Goal: Transaction & Acquisition: Purchase product/service

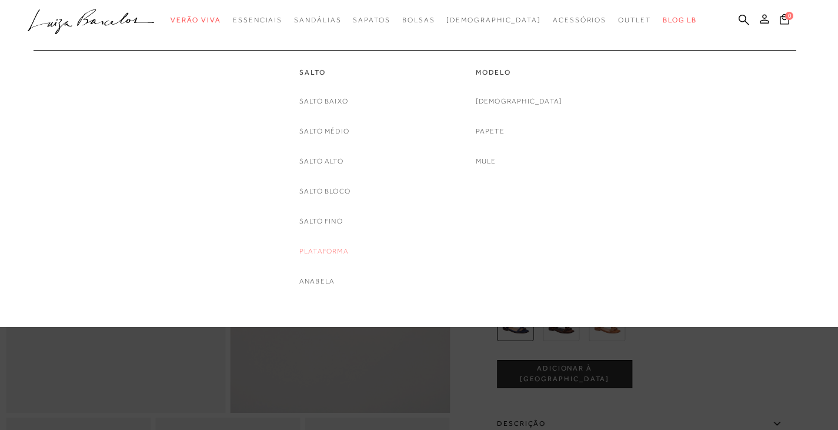
click at [337, 252] on link "Plataforma" at bounding box center [323, 251] width 49 height 12
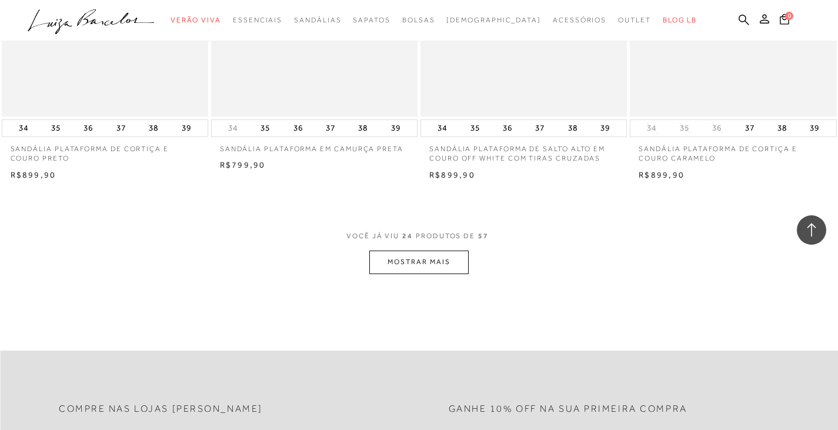
scroll to position [2233, 0]
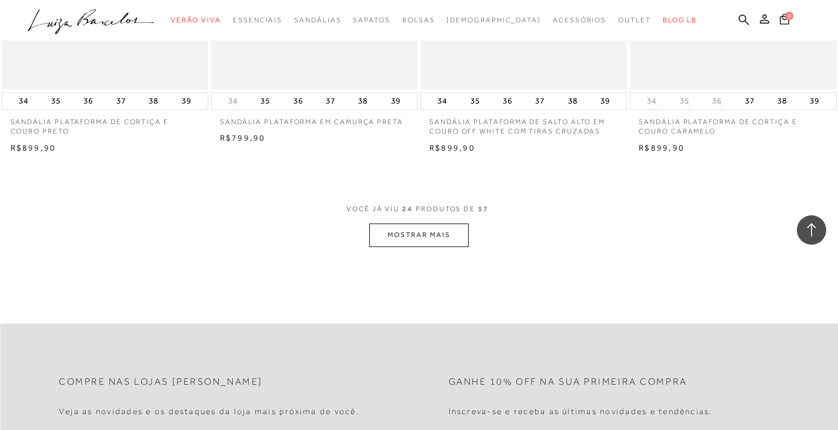
click at [416, 227] on button "MOSTRAR MAIS" at bounding box center [418, 234] width 99 height 23
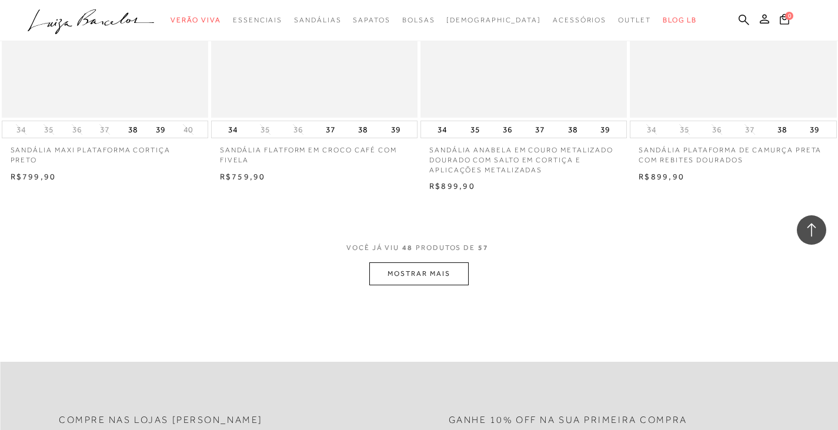
scroll to position [4526, 0]
click at [408, 279] on button "MOSTRAR MAIS" at bounding box center [418, 270] width 99 height 23
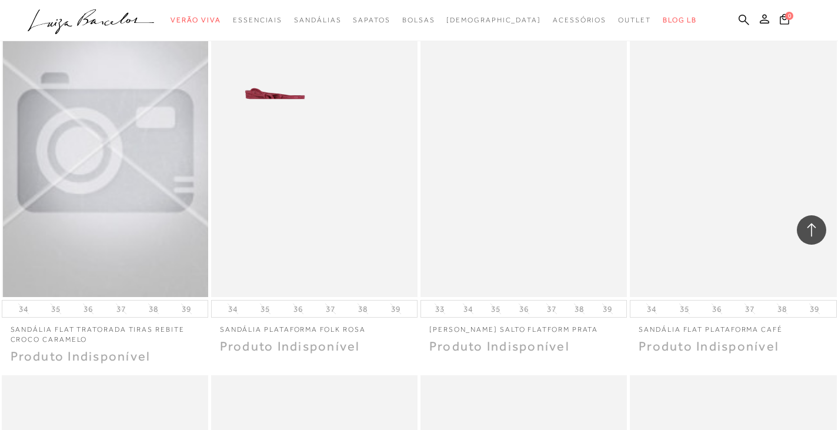
scroll to position [4761, 0]
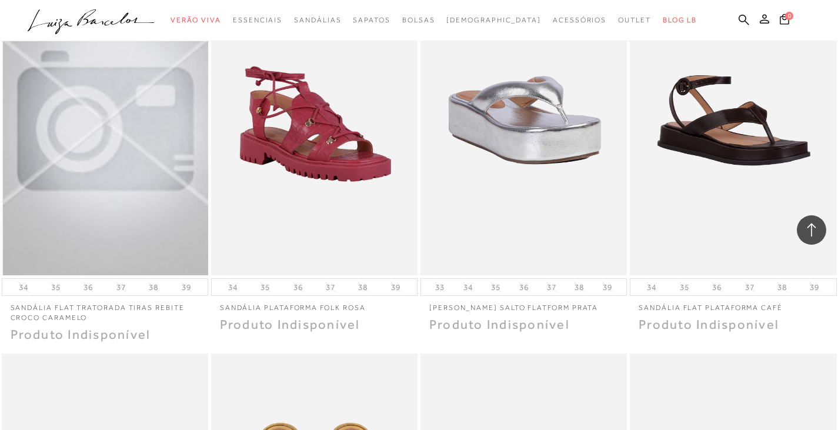
click at [102, 202] on img at bounding box center [105, 120] width 205 height 310
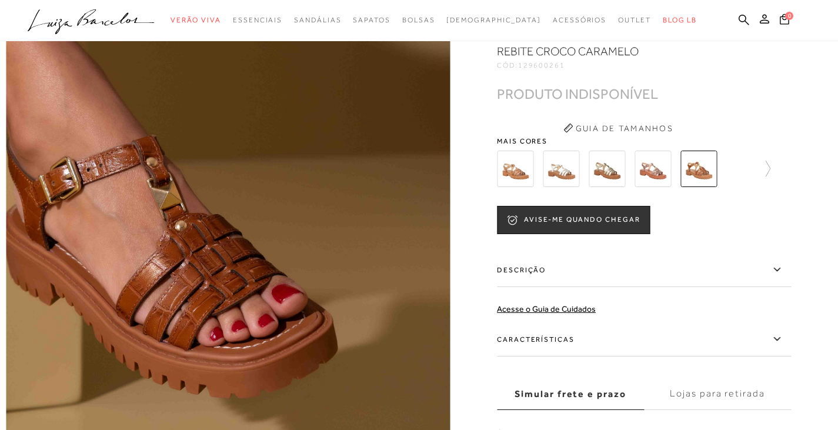
scroll to position [294, 0]
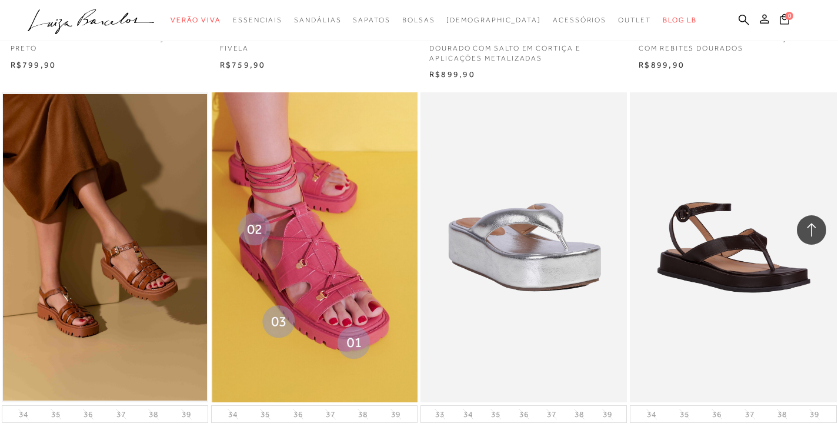
scroll to position [4751, 0]
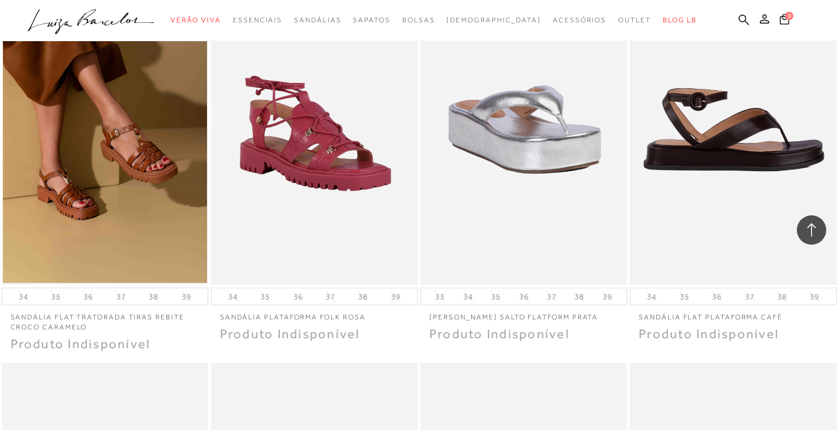
click at [728, 155] on img at bounding box center [733, 130] width 205 height 310
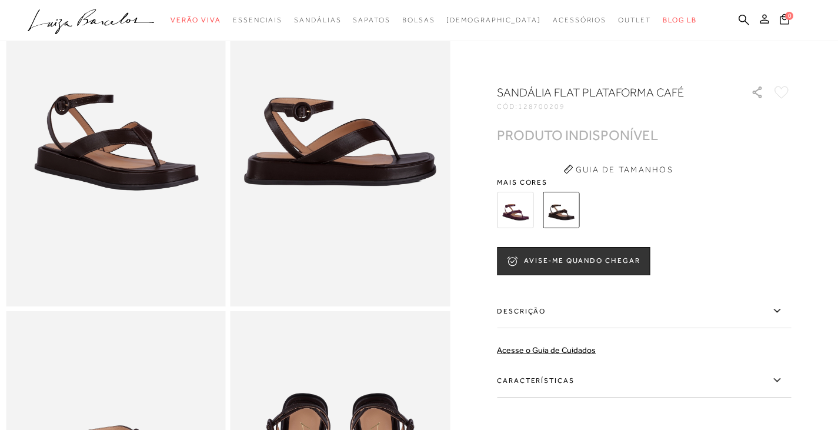
scroll to position [118, 0]
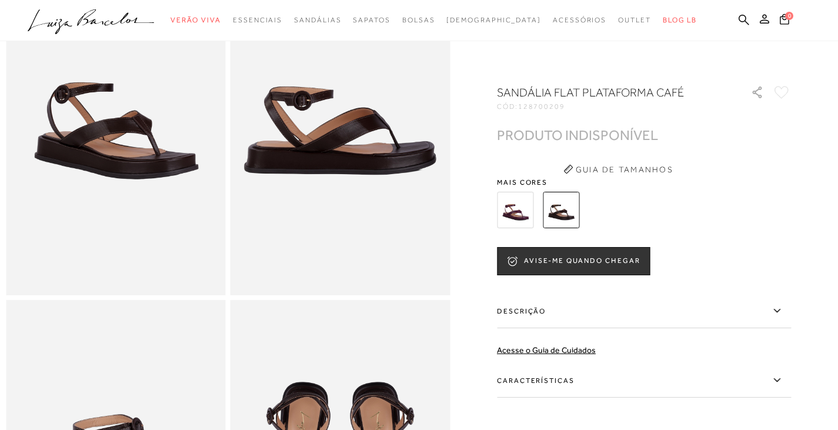
click at [521, 212] on img at bounding box center [515, 210] width 36 height 36
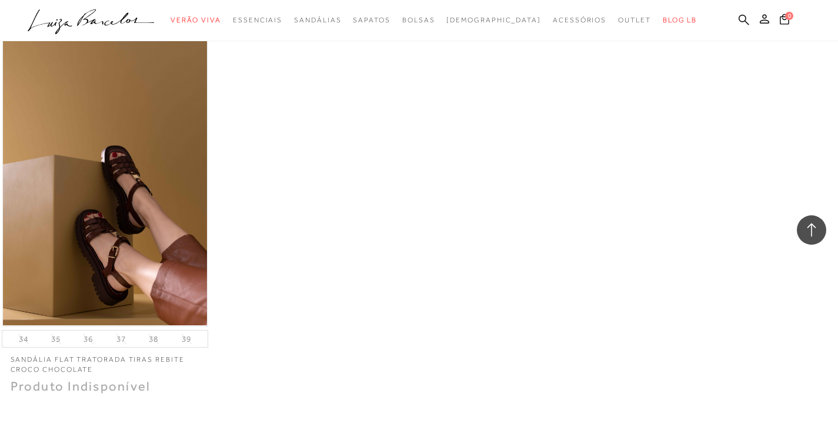
scroll to position [5525, 0]
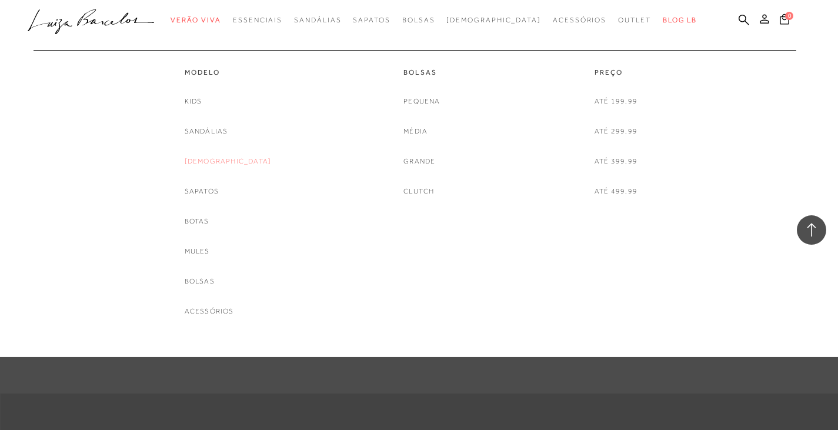
click at [216, 160] on link "[DEMOGRAPHIC_DATA]" at bounding box center [228, 161] width 87 height 12
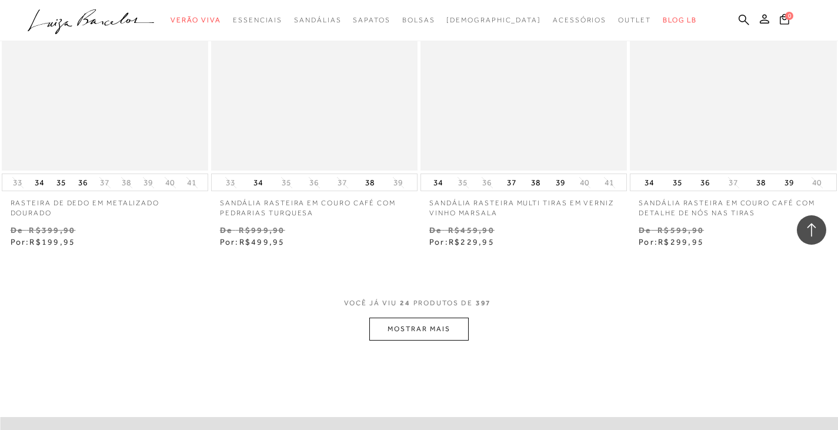
scroll to position [2292, 0]
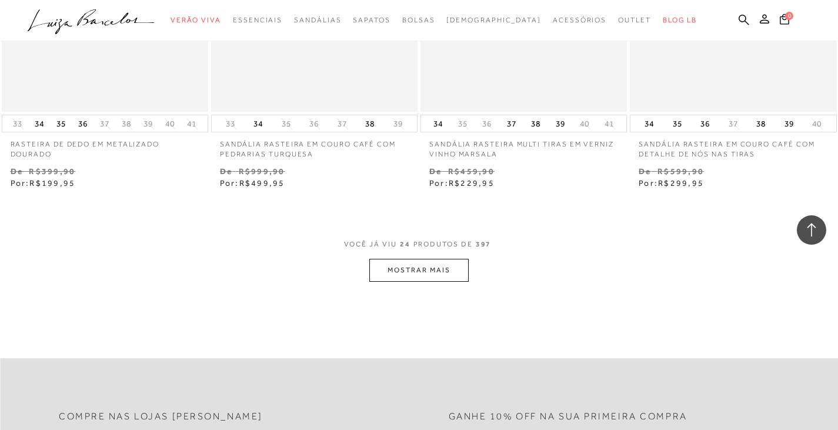
click at [429, 273] on button "MOSTRAR MAIS" at bounding box center [418, 270] width 99 height 23
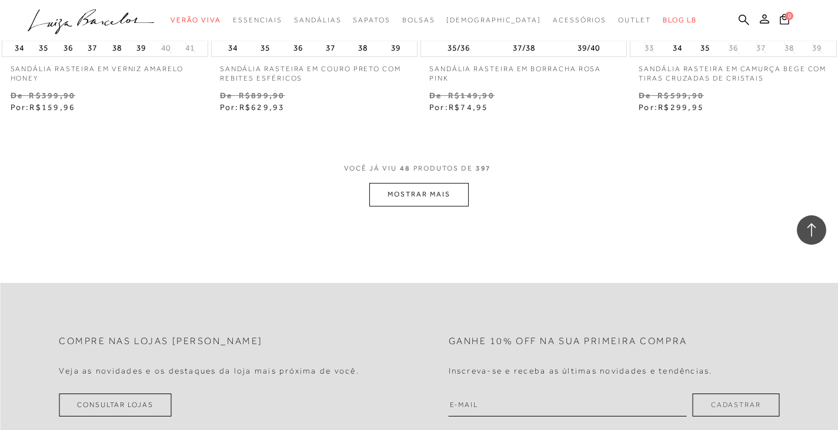
scroll to position [4761, 0]
click at [401, 186] on button "MOSTRAR MAIS" at bounding box center [418, 192] width 99 height 23
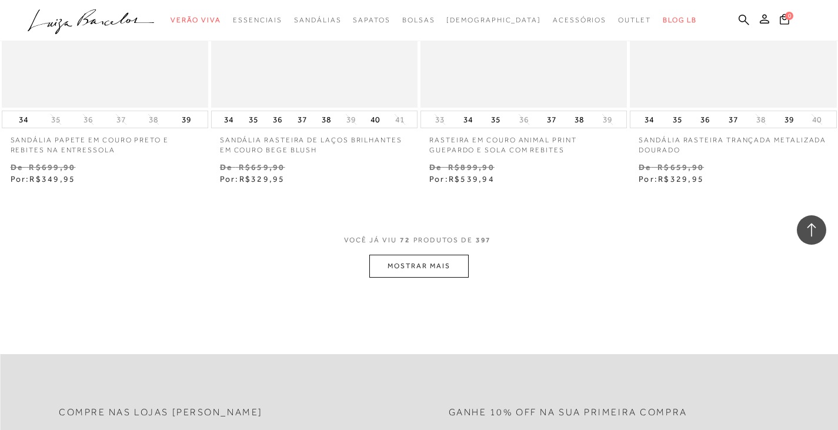
scroll to position [7112, 0]
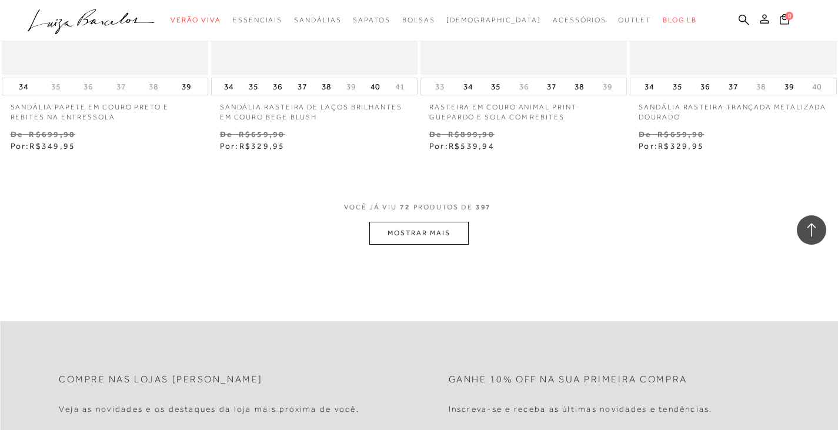
click at [420, 233] on button "MOSTRAR MAIS" at bounding box center [418, 233] width 99 height 23
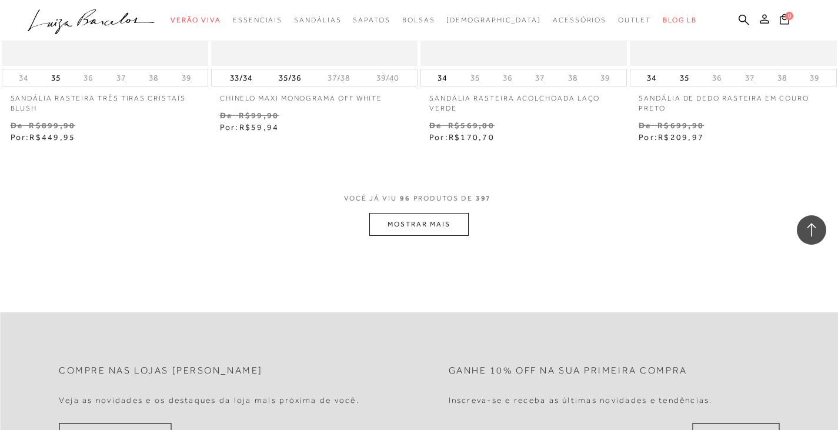
scroll to position [9698, 0]
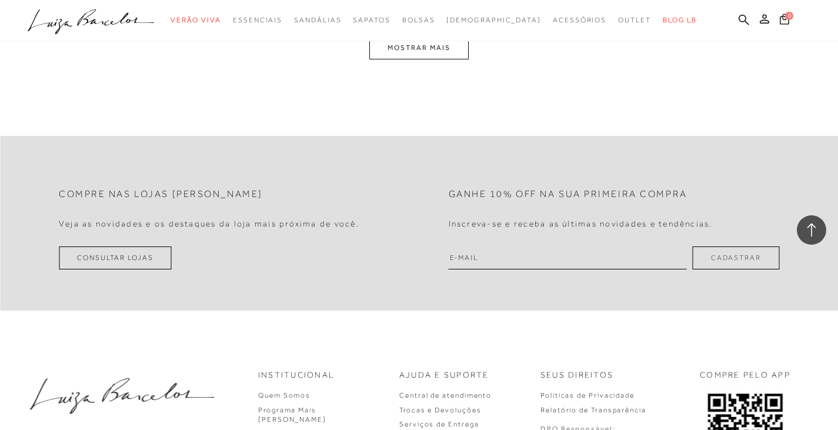
click at [404, 48] on button "MOSTRAR MAIS" at bounding box center [418, 47] width 99 height 23
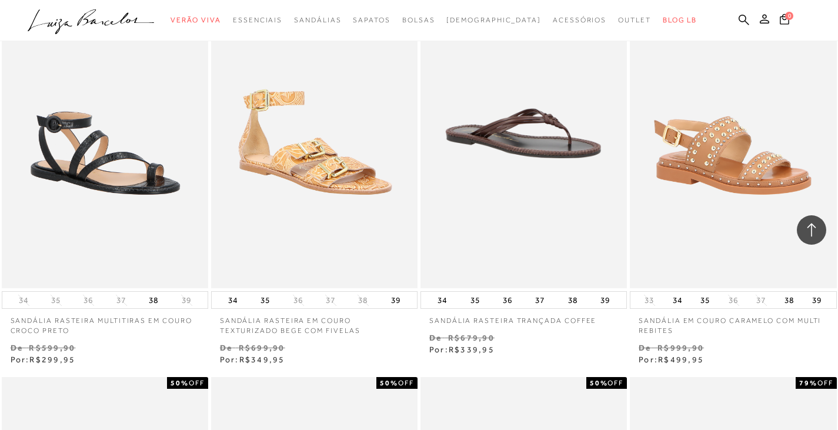
scroll to position [12088, 0]
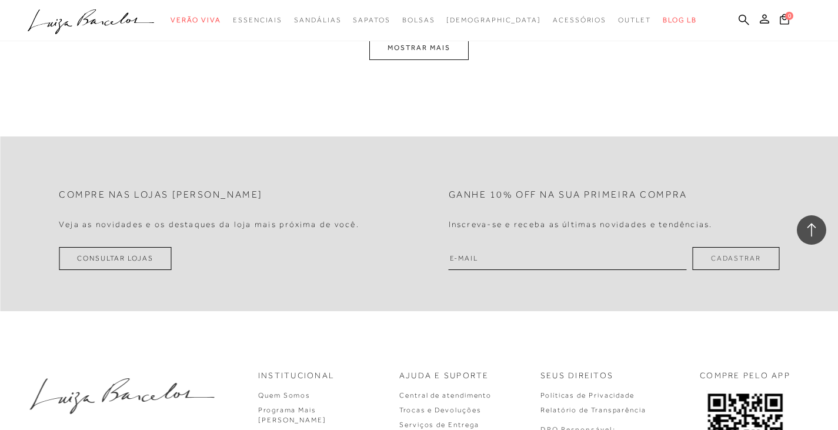
click at [413, 48] on button "MOSTRAR MAIS" at bounding box center [418, 47] width 99 height 23
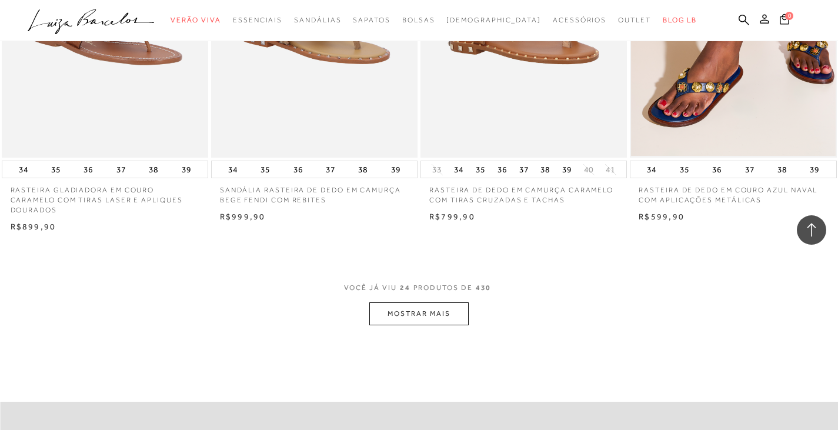
scroll to position [2233, 0]
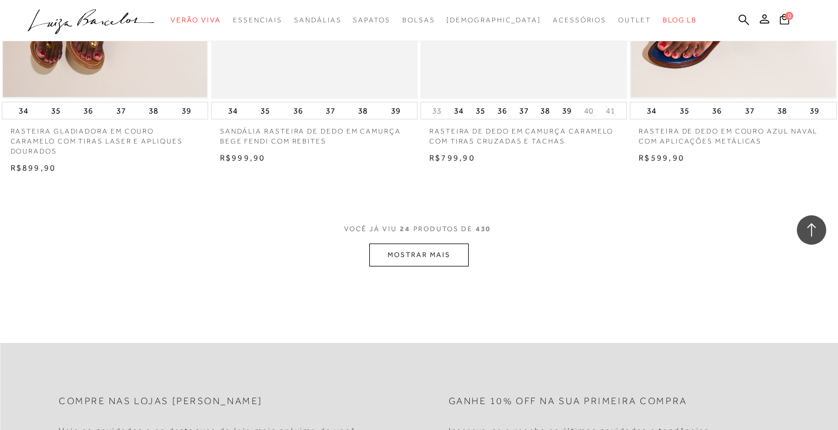
click at [426, 246] on button "MOSTRAR MAIS" at bounding box center [418, 254] width 99 height 23
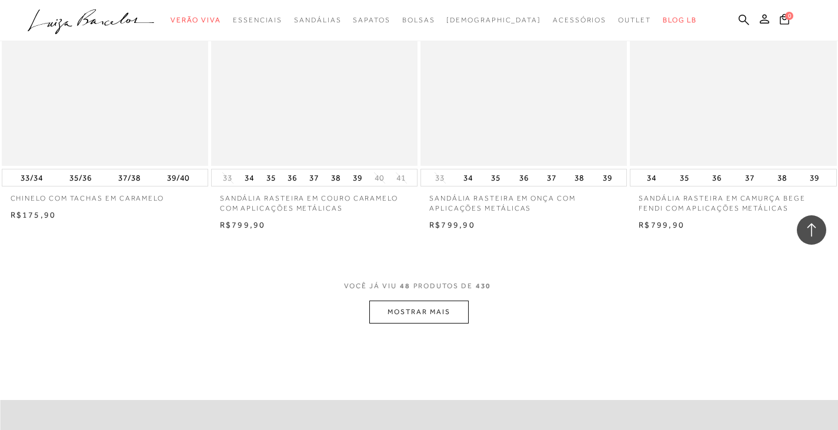
scroll to position [4526, 0]
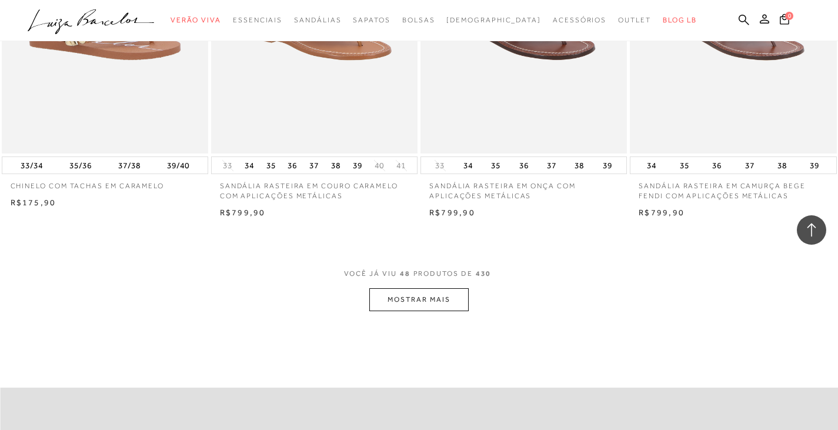
click at [398, 295] on button "MOSTRAR MAIS" at bounding box center [418, 299] width 99 height 23
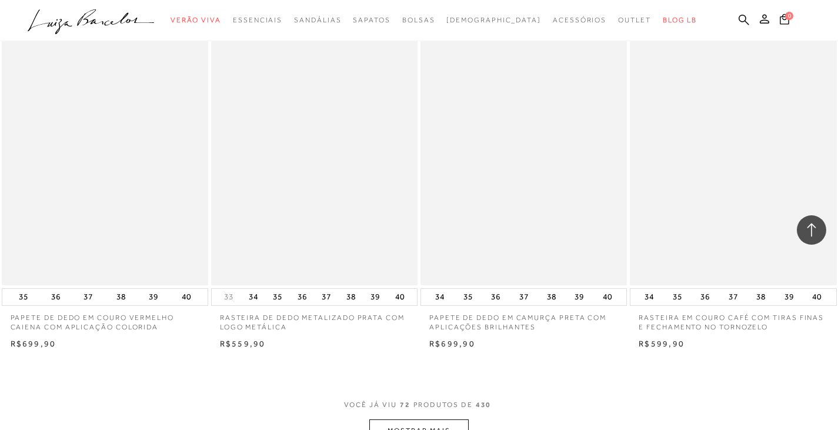
scroll to position [6876, 0]
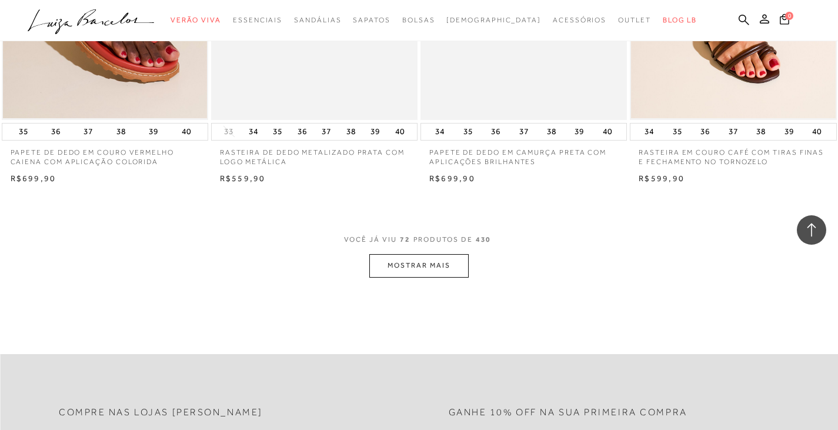
click at [429, 262] on button "MOSTRAR MAIS" at bounding box center [418, 265] width 99 height 23
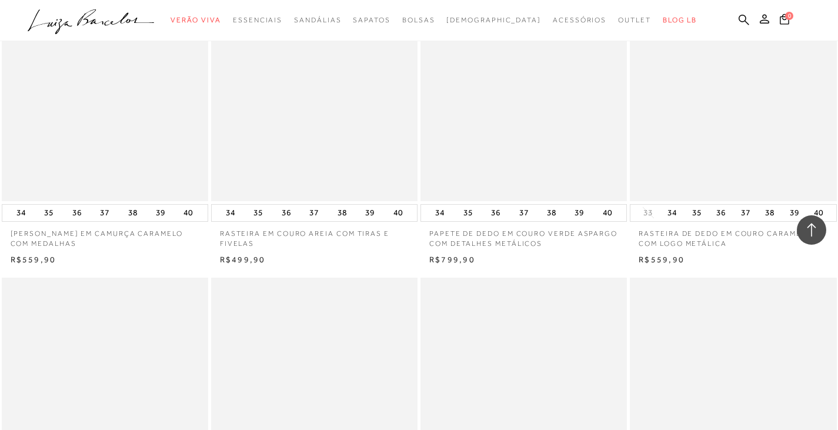
scroll to position [7582, 0]
